Goal: Complete application form: Complete application form

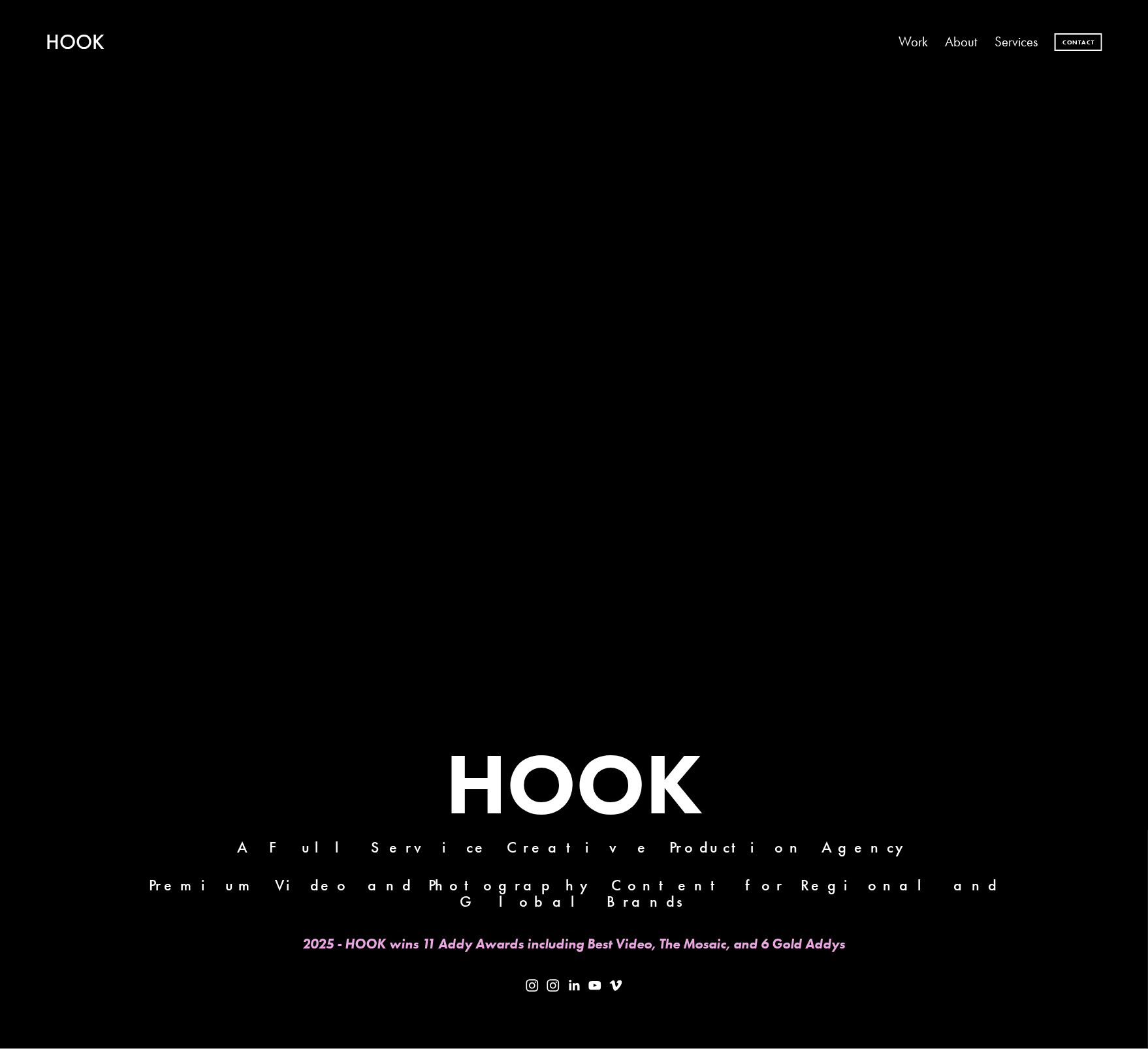
click at [1091, 44] on link "Contact" at bounding box center [1078, 41] width 47 height 18
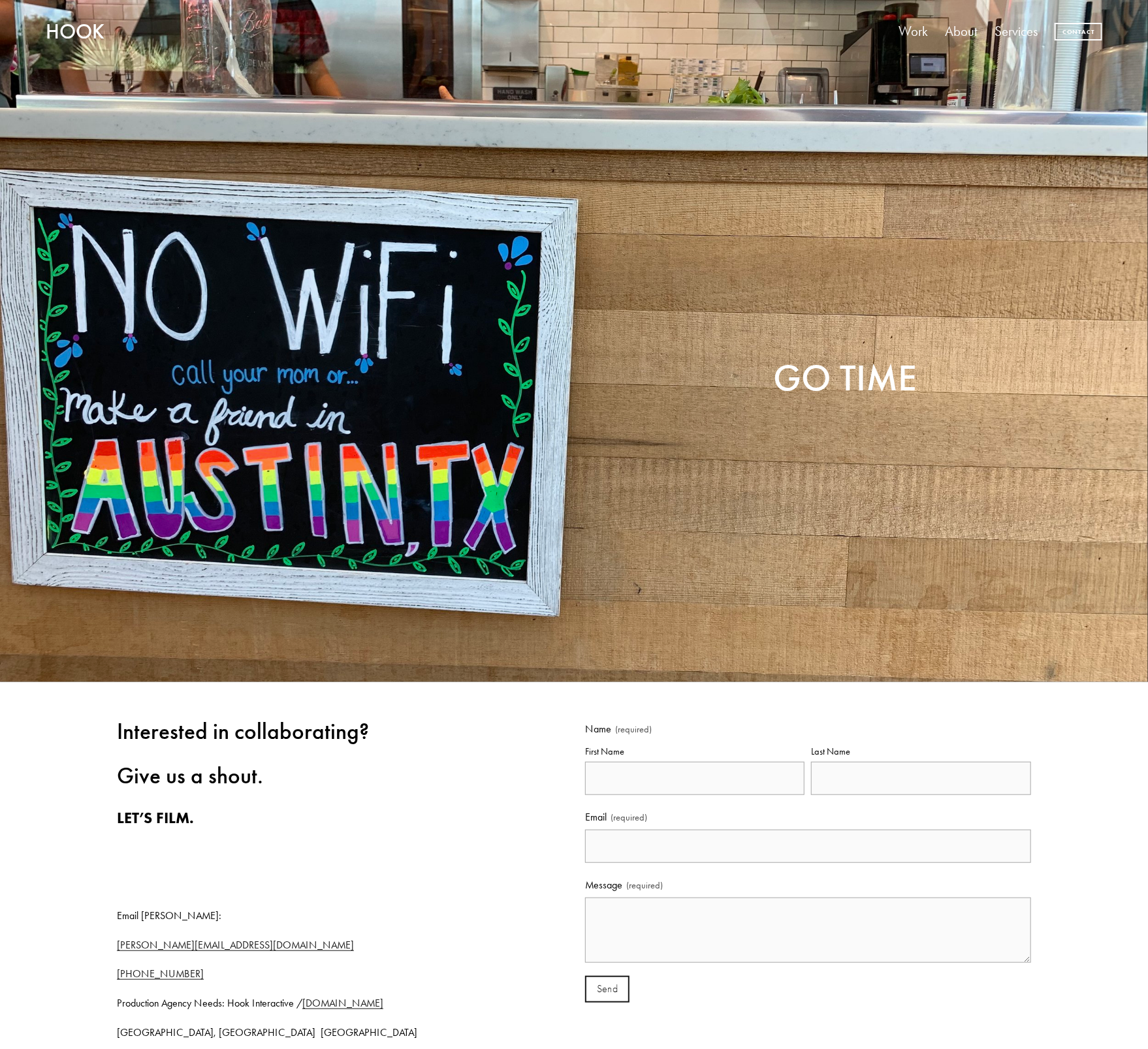
scroll to position [327, 0]
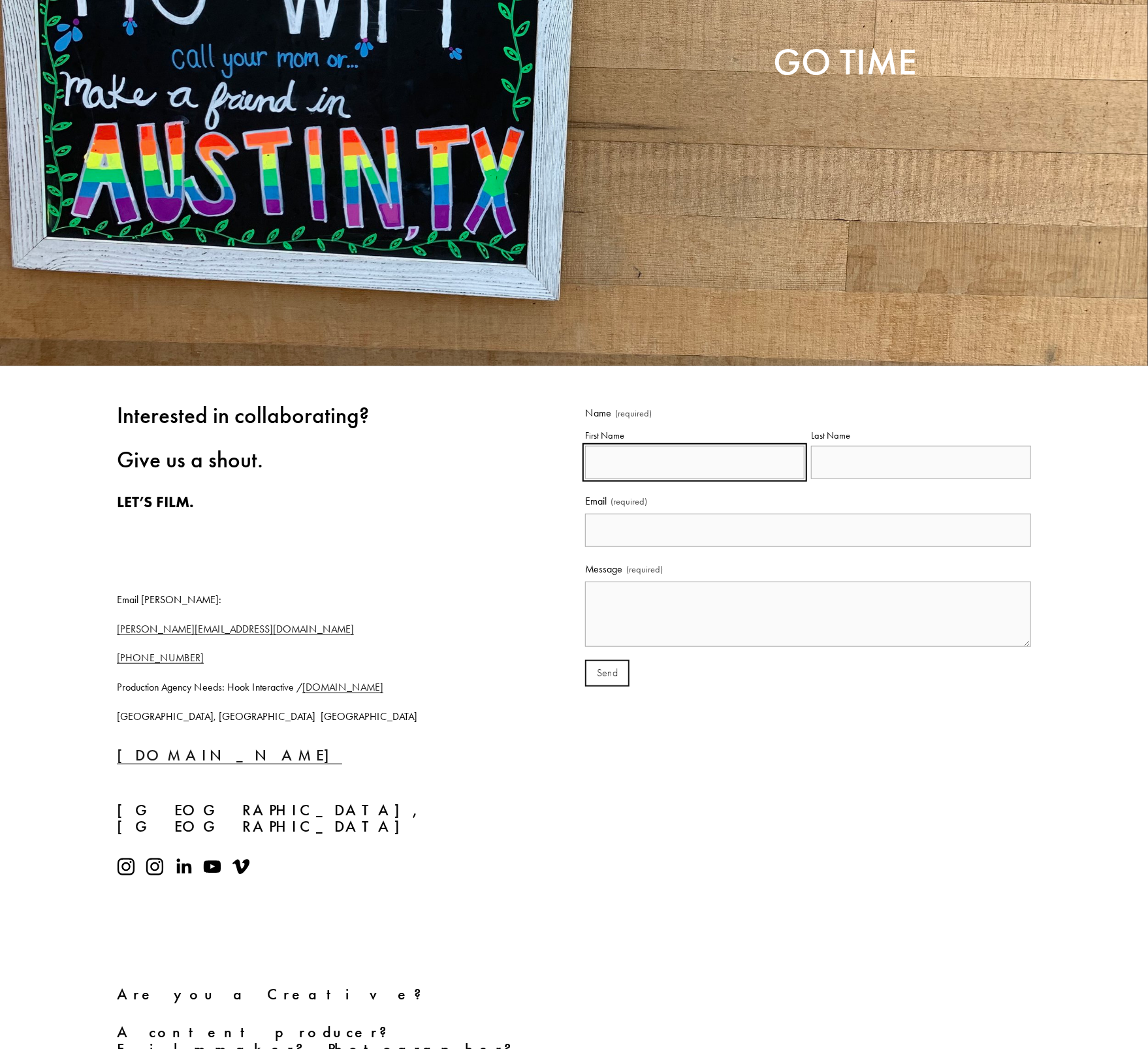
click at [627, 464] on input "First Name" at bounding box center [695, 462] width 220 height 33
type input "Iliya"
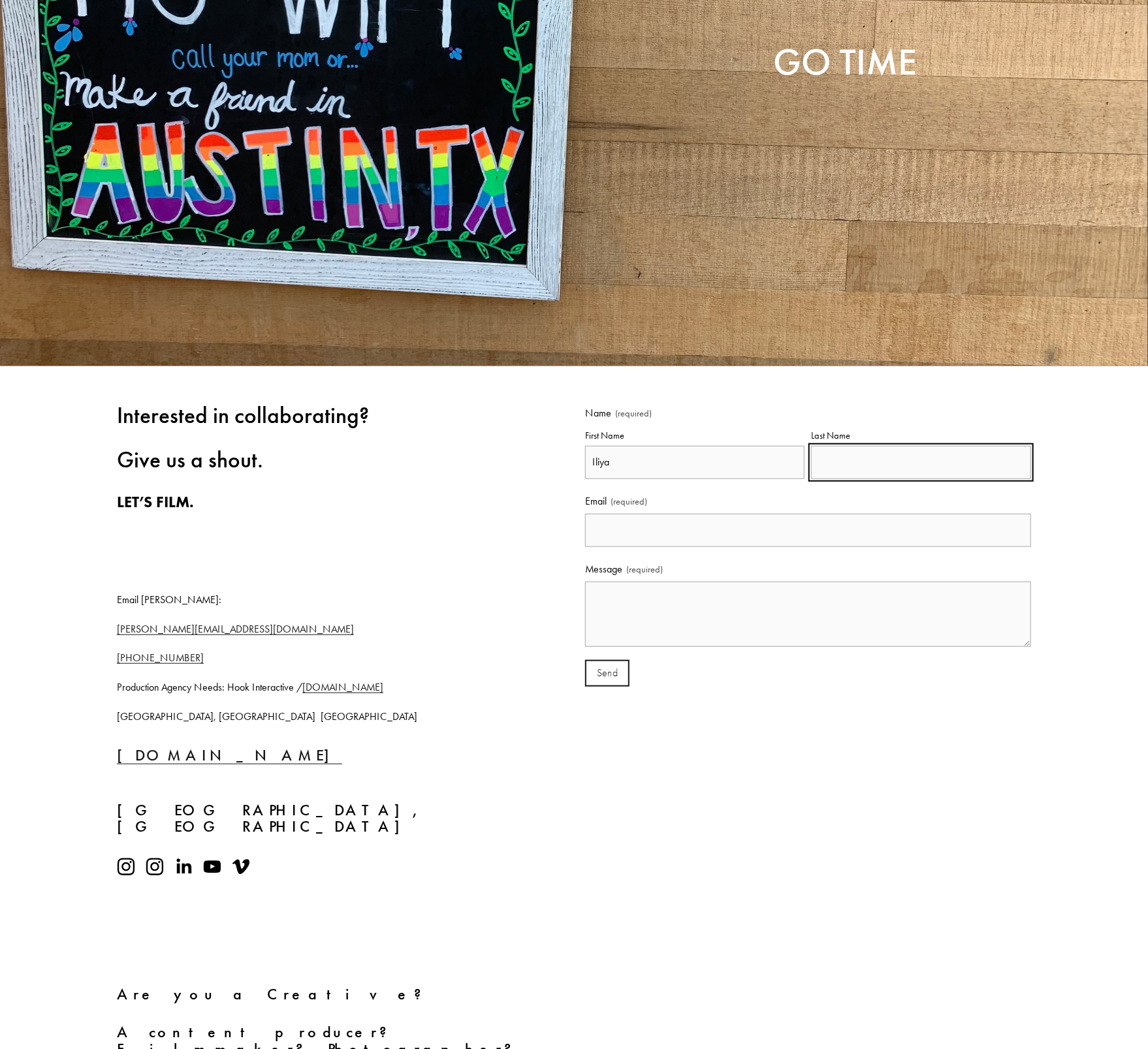
type input "Sulimov"
type input "[EMAIL_ADDRESS][DOMAIN_NAME]"
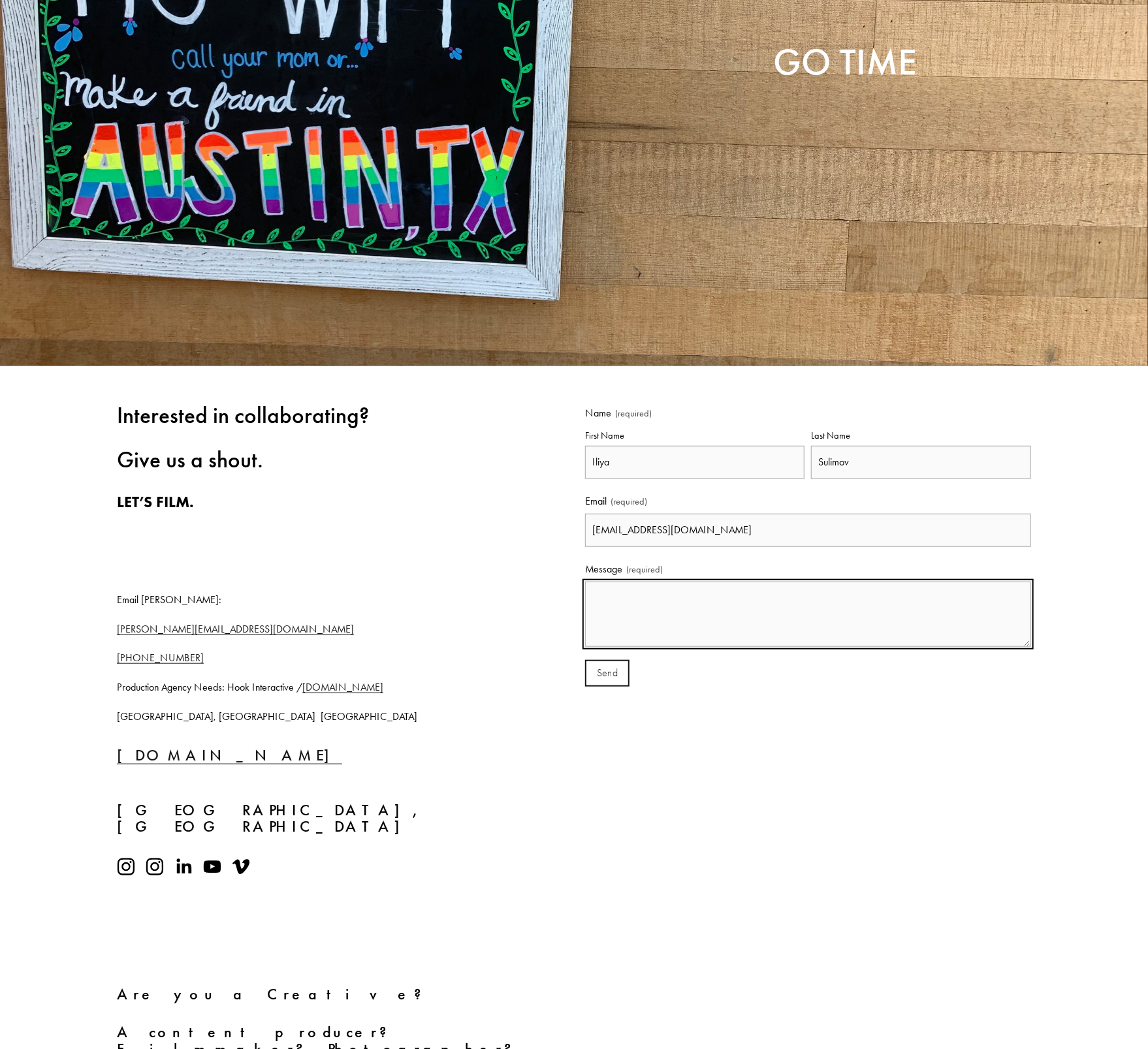
click at [673, 605] on textarea "Message (required)" at bounding box center [808, 614] width 446 height 65
paste textarea "Hello! I’m a freelance Colorist with over 7 years of experience, specializing i…"
type textarea "Hello! I’m a freelance Colorist with over 7 years of experience, specializing i…"
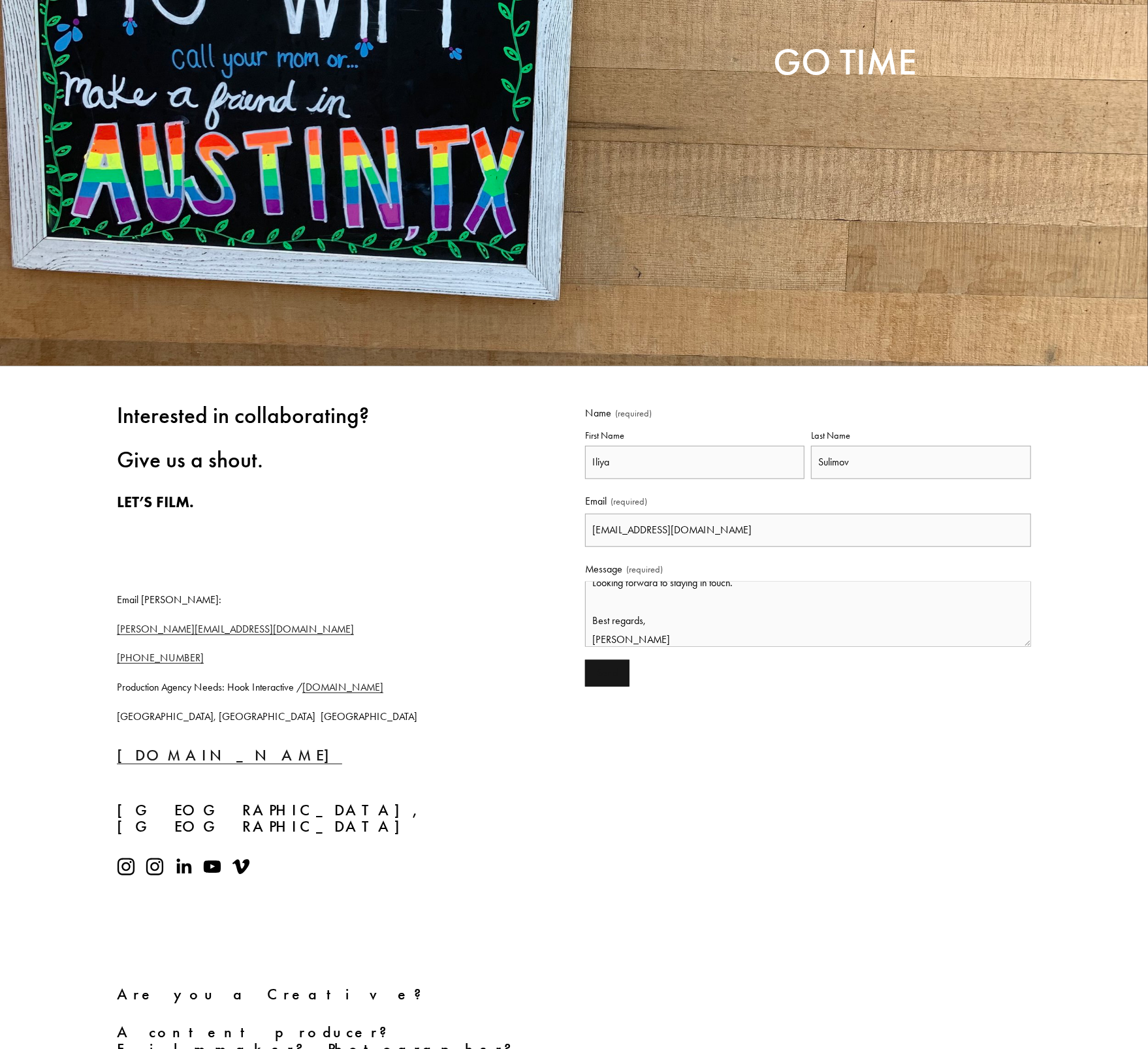
click at [624, 664] on button "Send Send" at bounding box center [607, 674] width 44 height 27
